Goal: Task Accomplishment & Management: Use online tool/utility

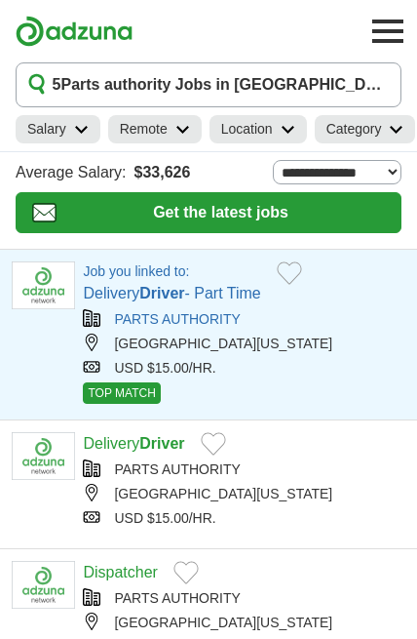
click at [123, 389] on span "TOP MATCH" at bounding box center [121, 392] width 77 height 21
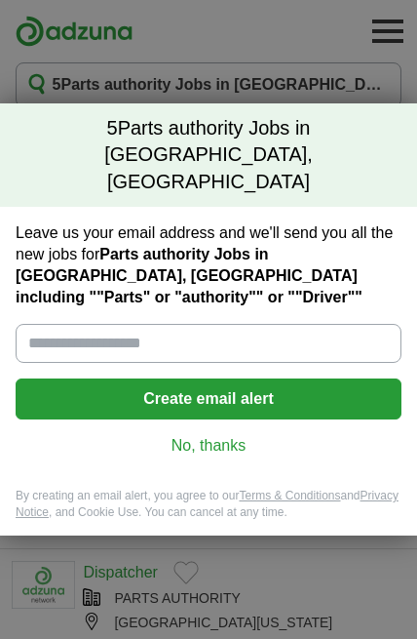
click at [208, 324] on input "Leave us your email address and we'll send you all the new jobs for Parts autho…" at bounding box center [209, 343] width 386 height 39
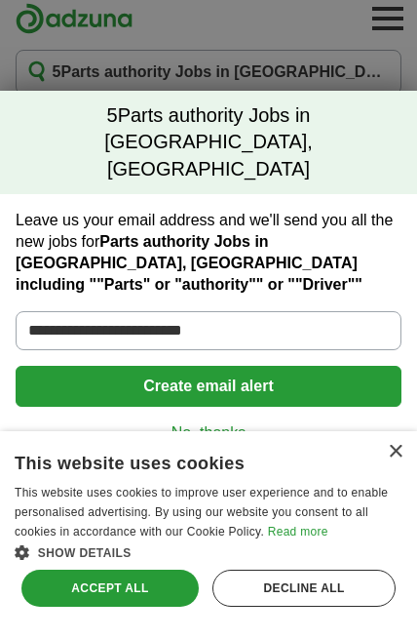
type input "**********"
click at [313, 383] on button "Create email alert" at bounding box center [209, 398] width 386 height 41
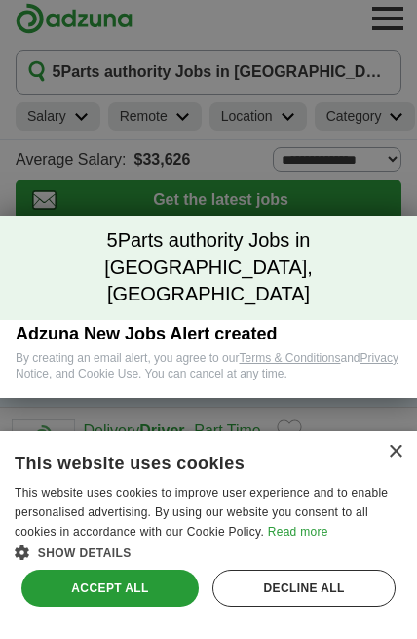
scroll to position [13, 0]
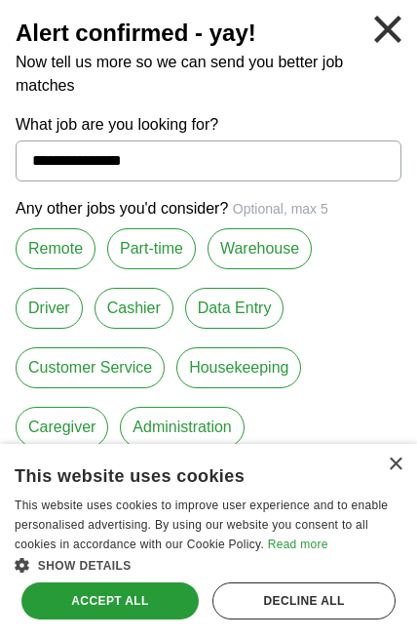
click at [286, 240] on label "Warehouse" at bounding box center [260, 248] width 104 height 41
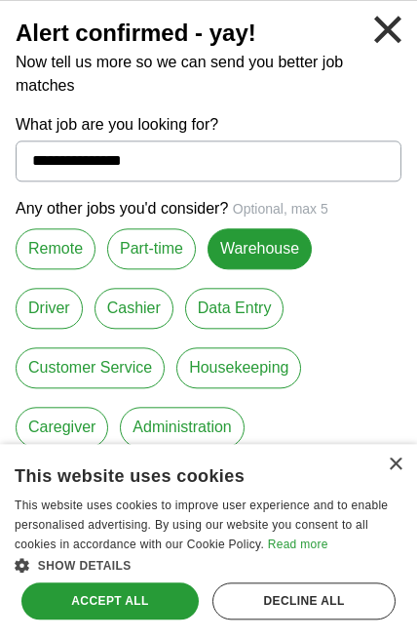
scroll to position [147, 0]
click at [161, 619] on div "Accept all" at bounding box center [109, 600] width 177 height 37
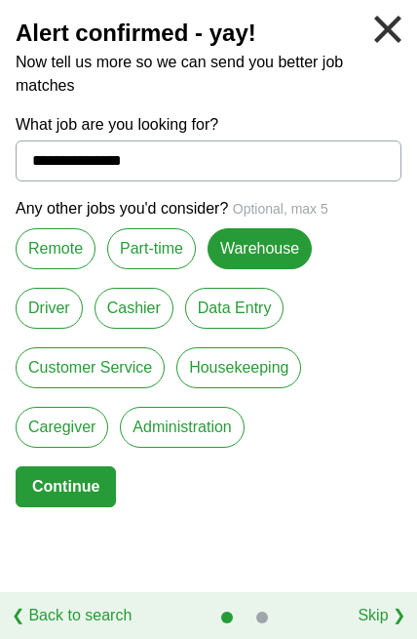
scroll to position [826, 0]
click at [389, 29] on link at bounding box center [388, 29] width 43 height 43
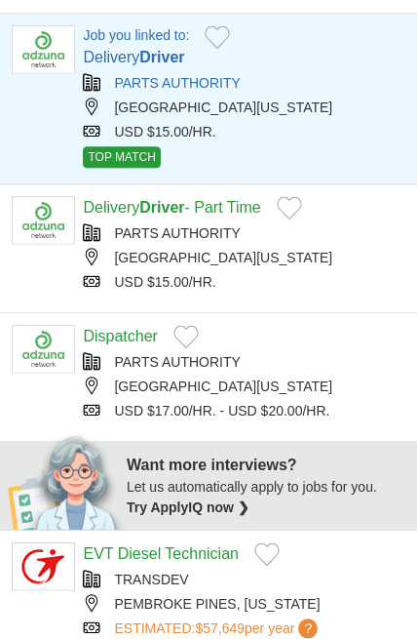
scroll to position [246, 0]
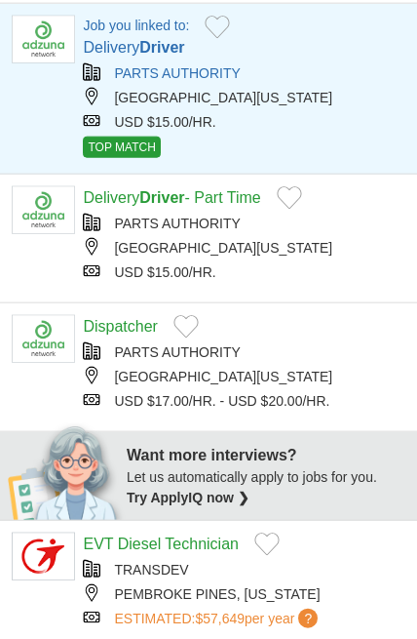
click at [218, 356] on link "PARTS AUTHORITY" at bounding box center [177, 352] width 126 height 16
